Goal: Task Accomplishment & Management: Manage account settings

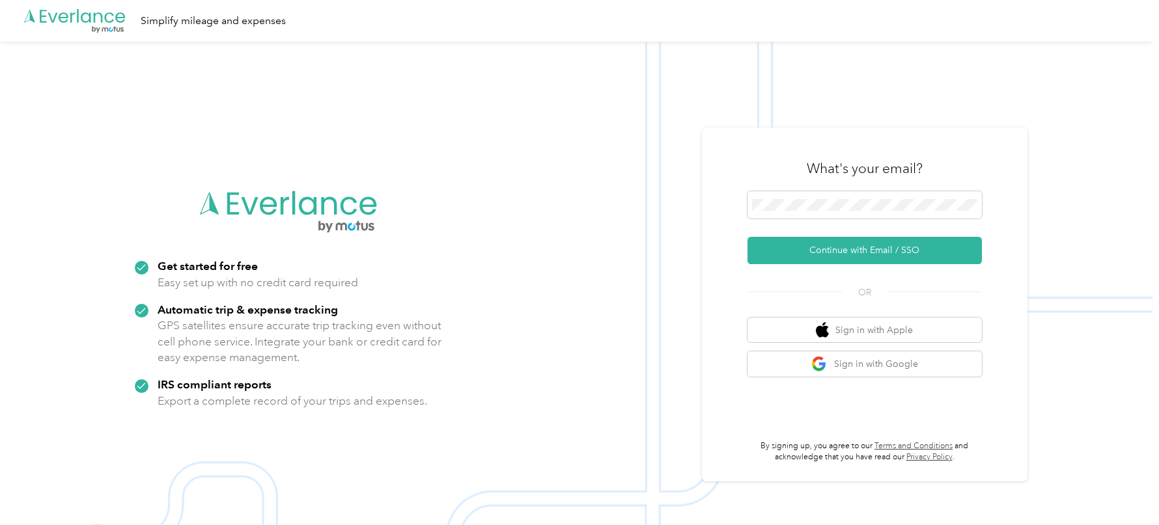
click at [783, 167] on div "What's your email?" at bounding box center [865, 169] width 234 height 46
click at [796, 253] on button "Continue with Email / SSO" at bounding box center [865, 250] width 234 height 27
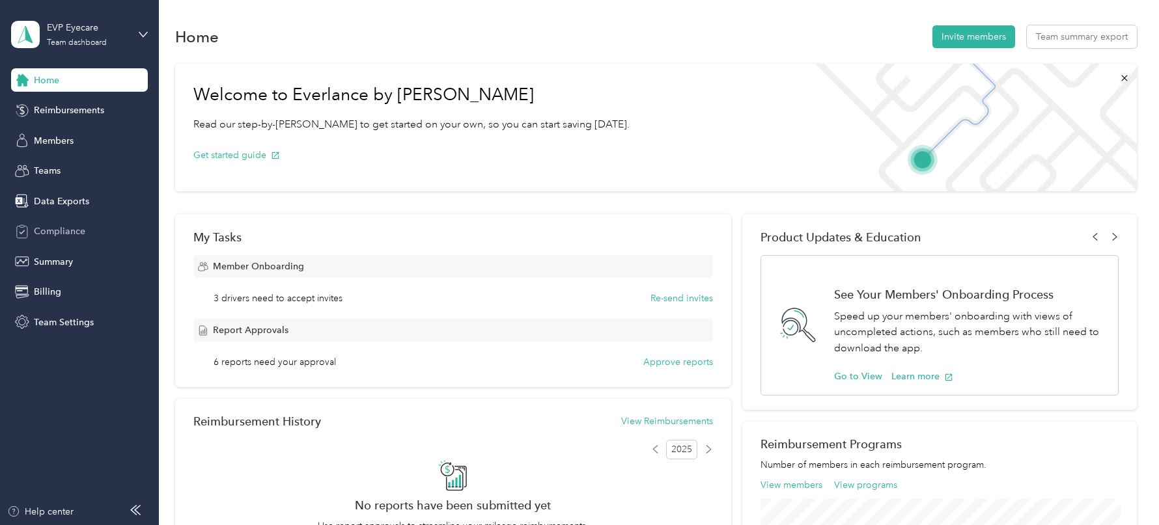
click at [77, 235] on span "Compliance" at bounding box center [59, 232] width 51 height 14
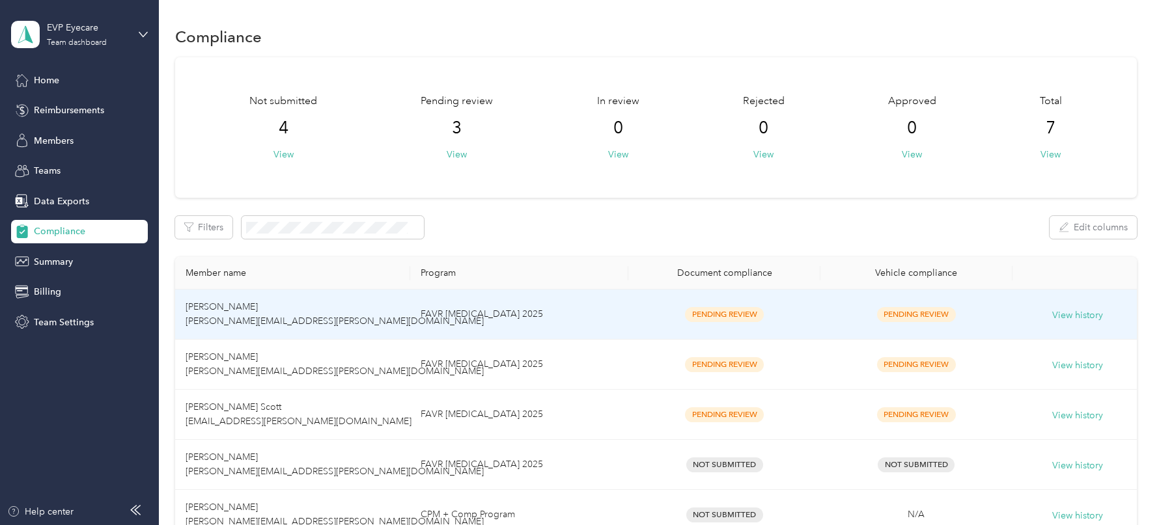
click at [743, 314] on span "Pending Review" at bounding box center [724, 314] width 79 height 15
click at [1081, 318] on button "View history" at bounding box center [1077, 316] width 51 height 14
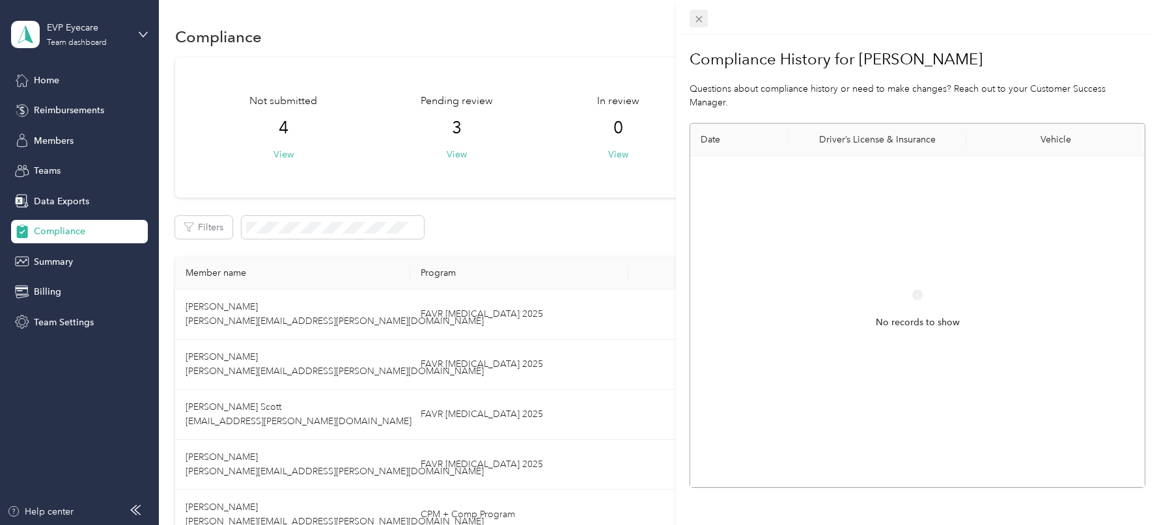
click at [696, 525] on div "Compliance History for [PERSON_NAME] Questions about compliance history or need…" at bounding box center [576, 525] width 1153 height 0
click at [690, 21] on span at bounding box center [699, 19] width 18 height 18
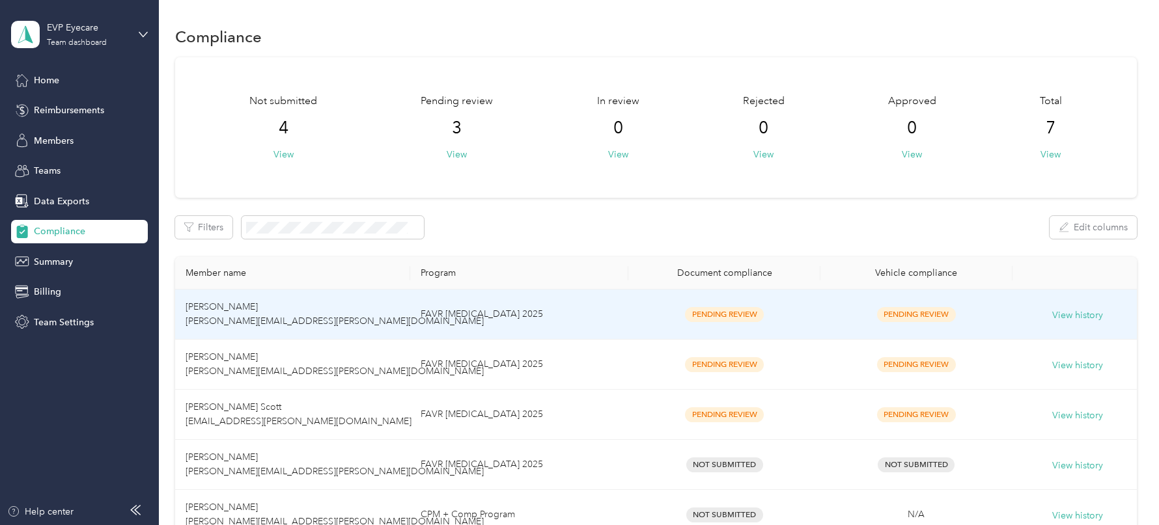
click at [583, 313] on td "FAVR [MEDICAL_DATA] 2025" at bounding box center [519, 315] width 218 height 50
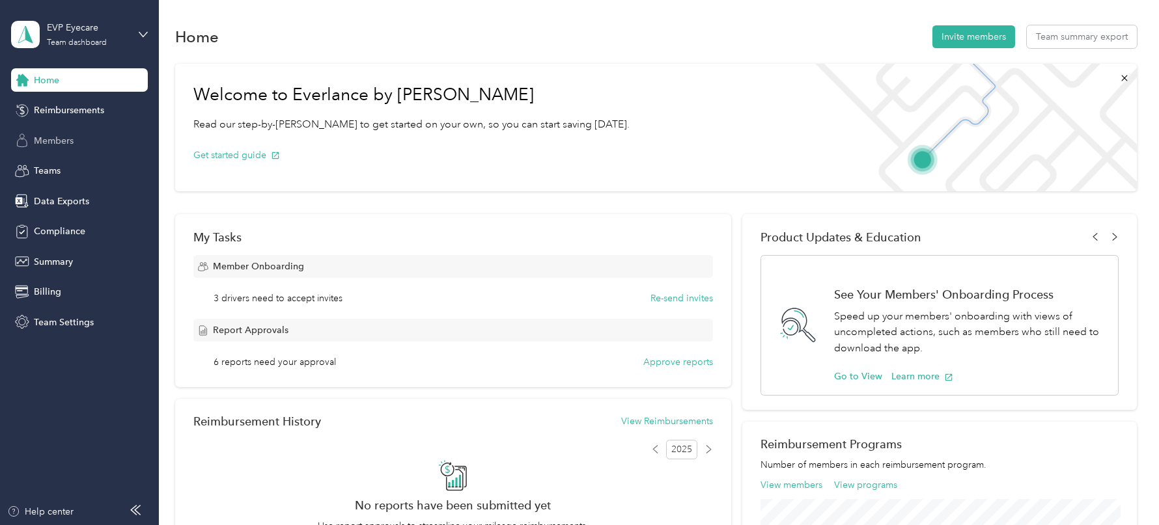
click at [73, 141] on span "Members" at bounding box center [54, 141] width 40 height 14
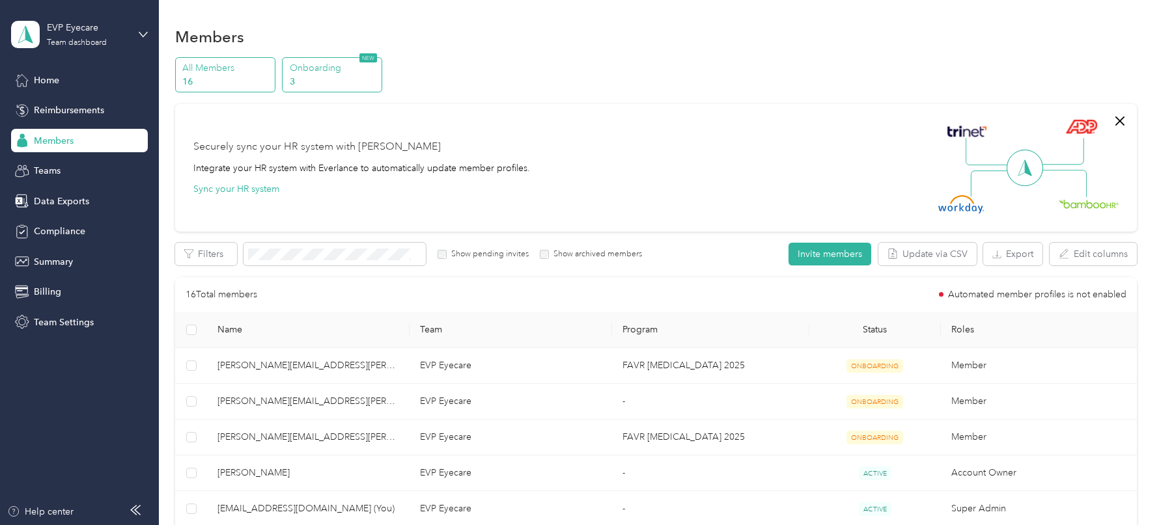
click at [322, 74] on p "Onboarding" at bounding box center [334, 68] width 89 height 14
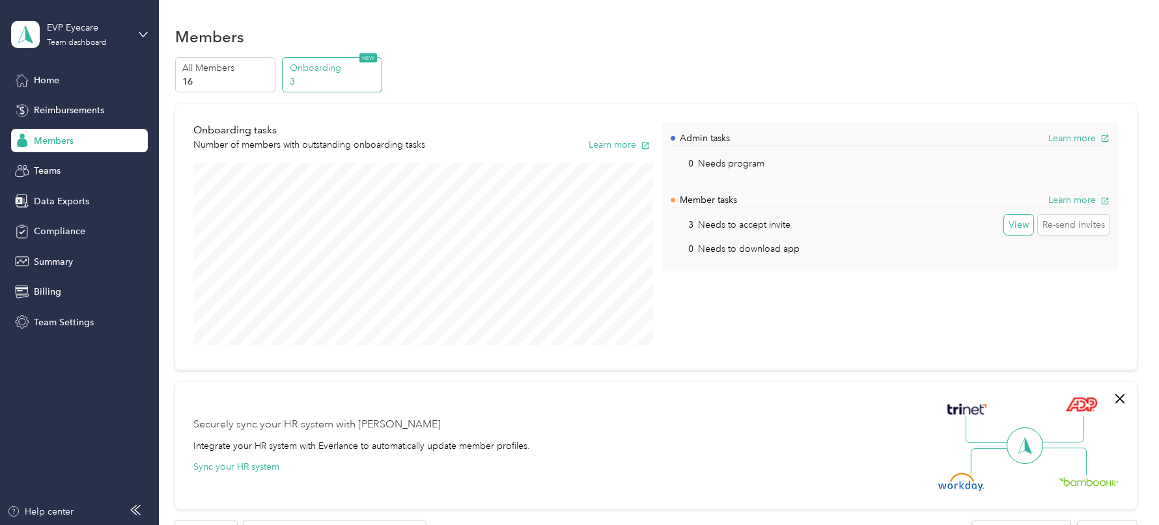
click at [1016, 224] on button "View" at bounding box center [1018, 225] width 29 height 21
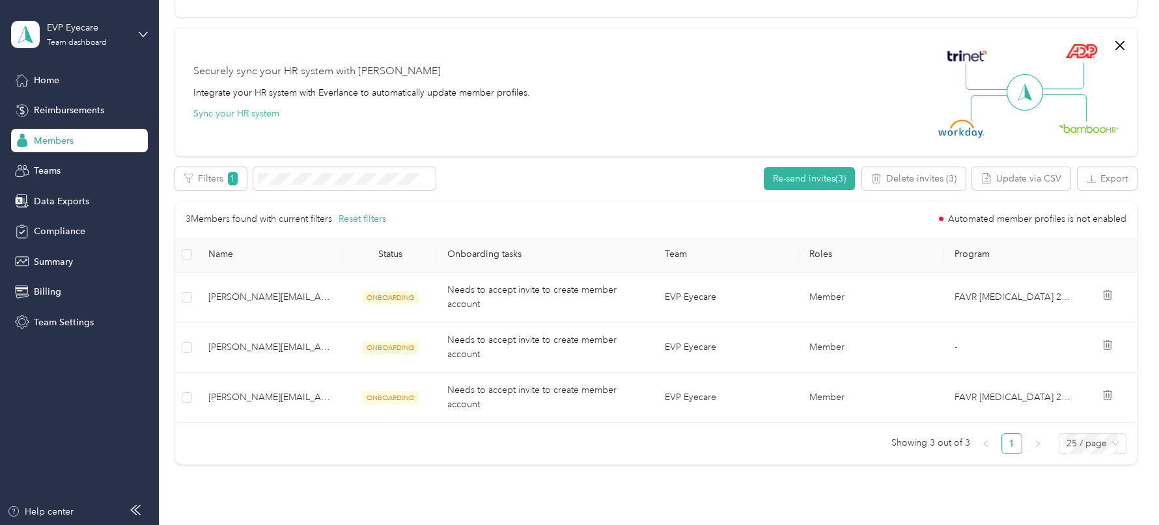
scroll to position [357, 0]
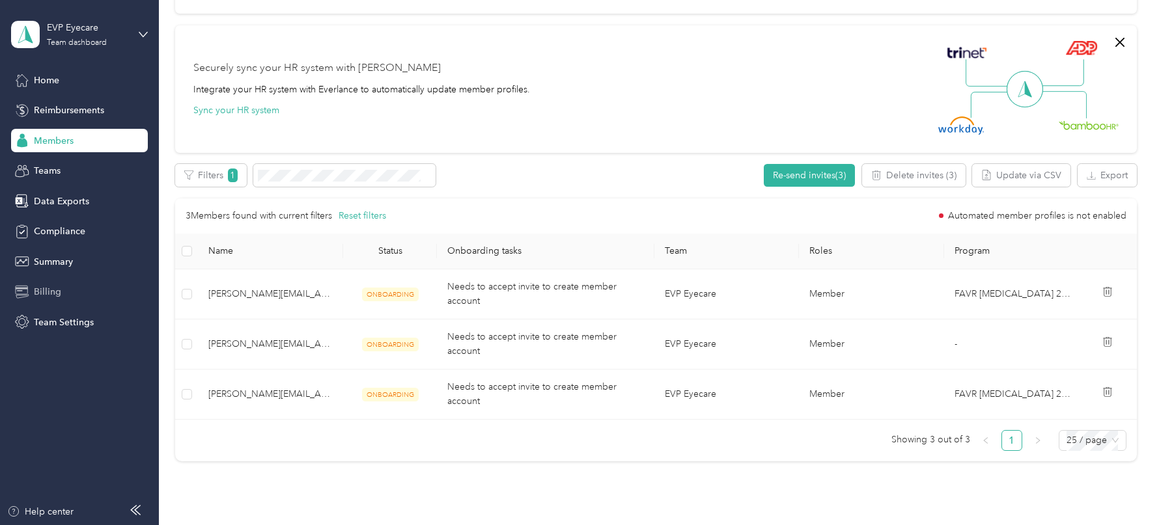
click at [67, 298] on div "Billing" at bounding box center [79, 292] width 137 height 23
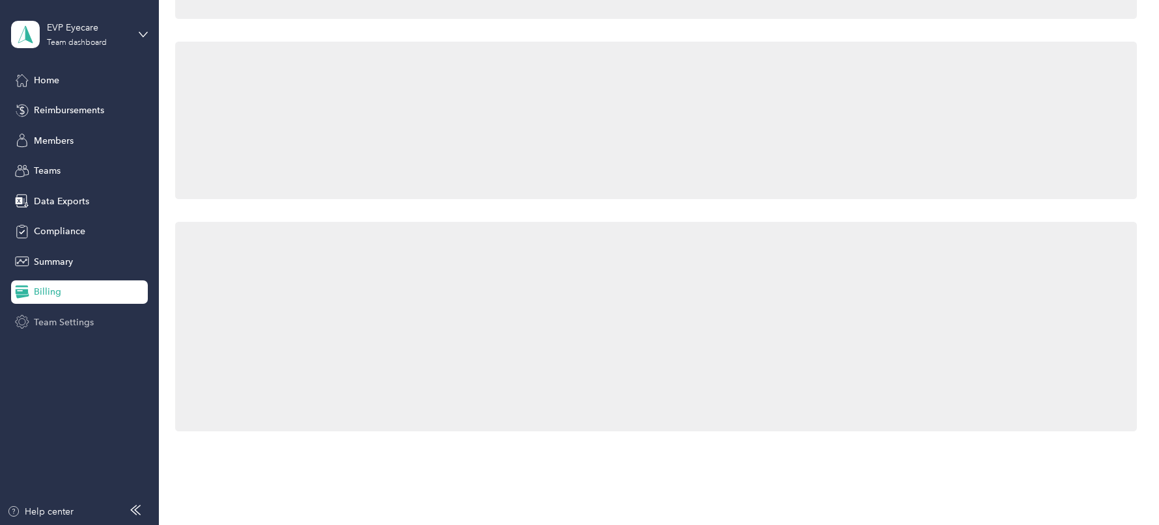
click at [74, 319] on span "Team Settings" at bounding box center [64, 323] width 60 height 14
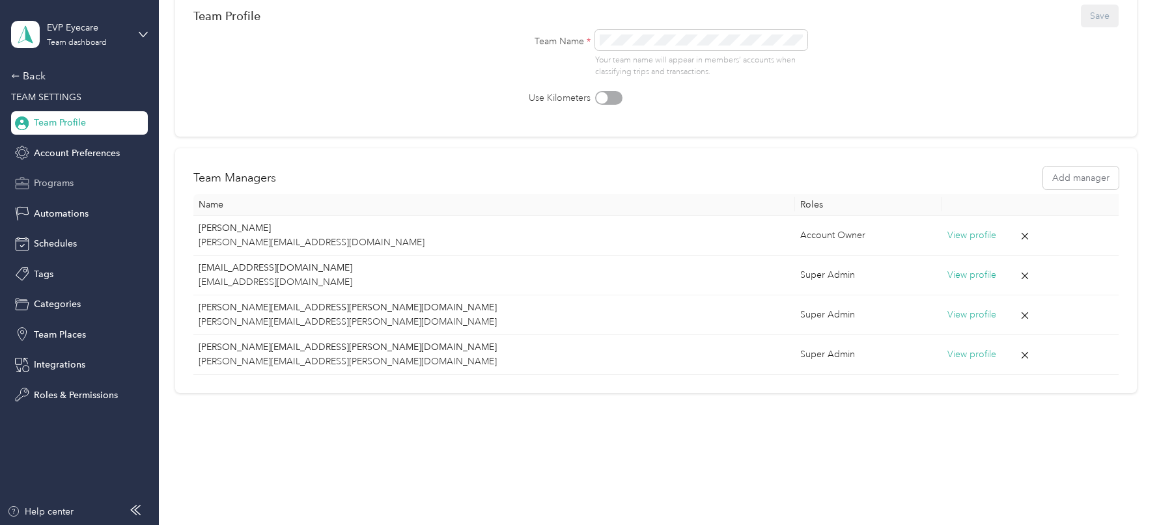
click at [79, 180] on div "Programs" at bounding box center [79, 183] width 137 height 23
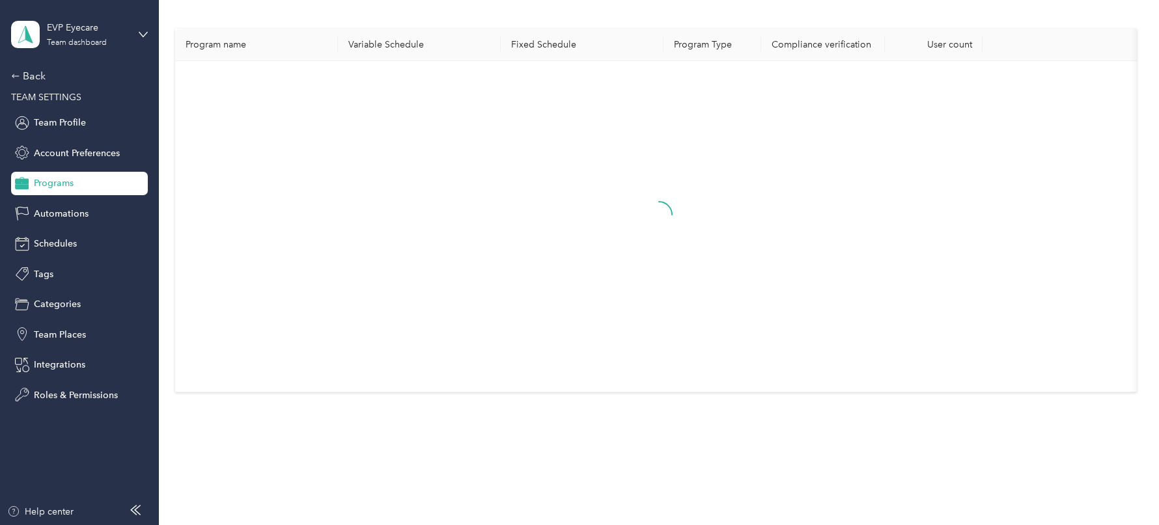
scroll to position [36, 0]
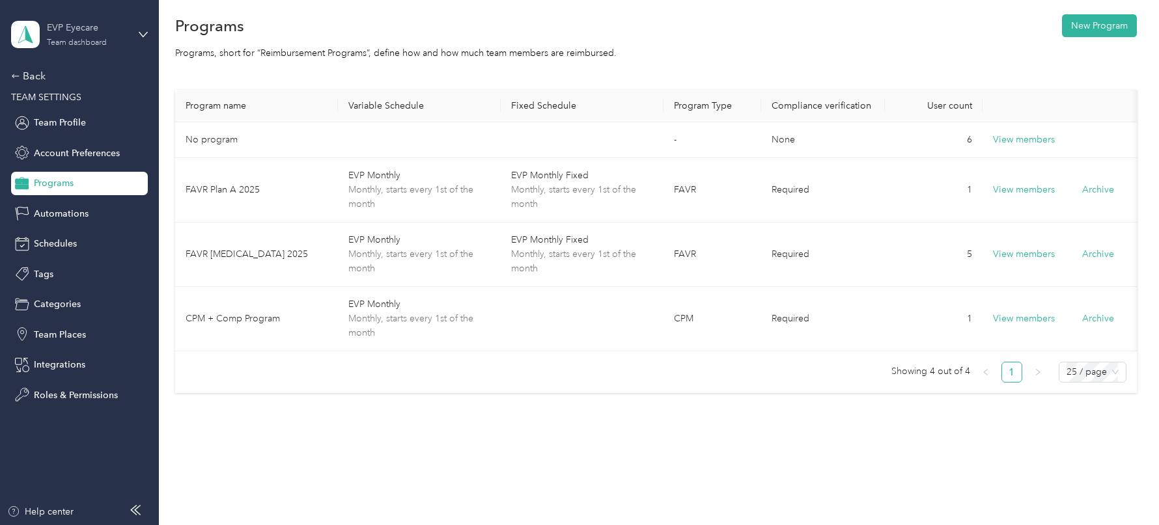
click at [86, 40] on div "Team dashboard" at bounding box center [77, 43] width 60 height 8
click at [81, 164] on div "Log out" at bounding box center [148, 166] width 256 height 23
